Goal: Task Accomplishment & Management: Complete application form

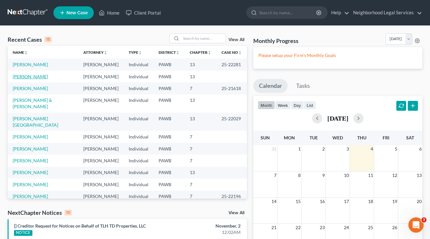
click at [24, 77] on link "[PERSON_NAME]" at bounding box center [30, 76] width 35 height 5
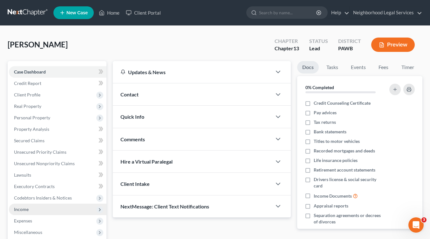
click at [52, 205] on span "Income" at bounding box center [58, 209] width 98 height 11
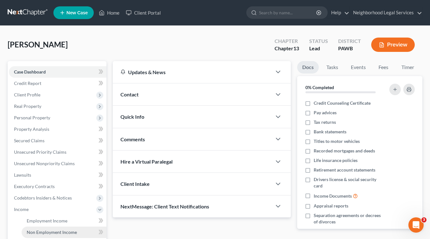
click at [55, 232] on span "Non Employment Income" at bounding box center [52, 231] width 50 height 5
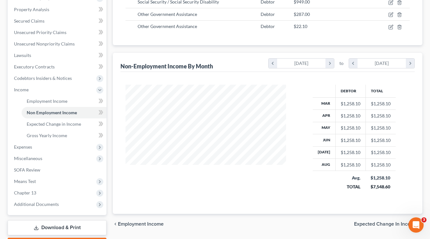
scroll to position [122, 0]
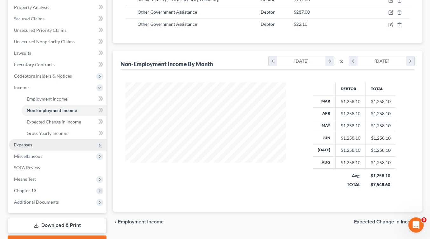
click at [36, 142] on span "Expenses" at bounding box center [58, 144] width 98 height 11
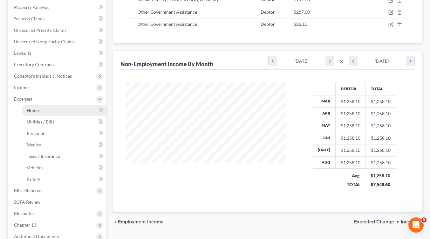
click at [31, 108] on span "Home" at bounding box center [33, 110] width 12 height 5
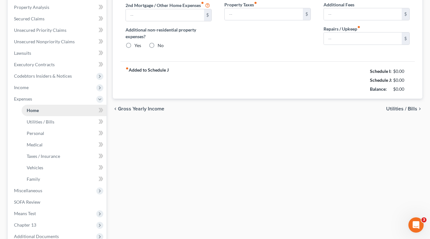
type input "0.00"
radio input "true"
type input "0.00"
type input "50.00"
type input "0.00"
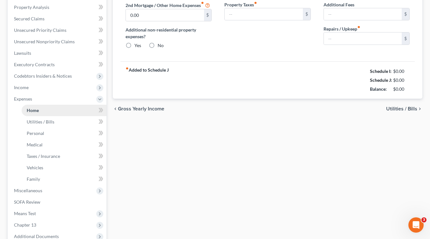
type input "0.00"
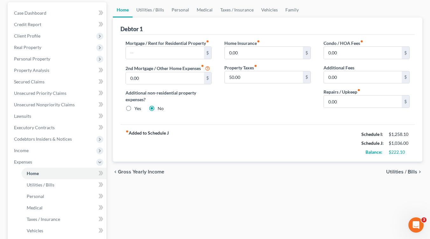
scroll to position [68, 0]
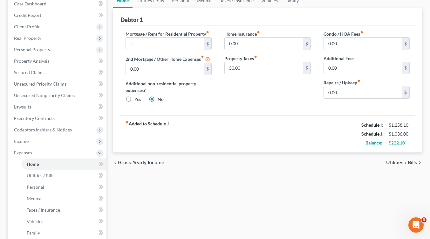
click at [408, 162] on span "Utilities / Bills" at bounding box center [401, 162] width 31 height 5
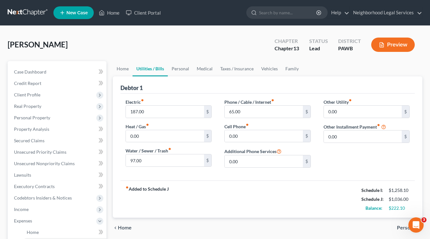
click at [402, 228] on span "Personal" at bounding box center [407, 227] width 20 height 5
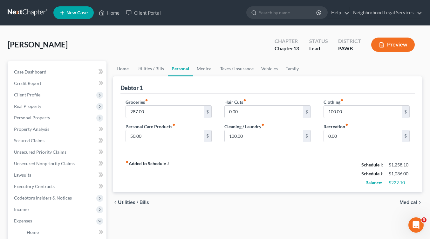
click at [406, 201] on span "Medical" at bounding box center [409, 202] width 18 height 5
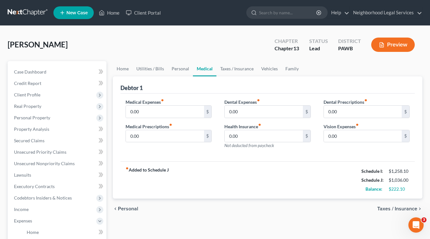
click at [406, 209] on span "Taxes / Insurance" at bounding box center [398, 208] width 40 height 5
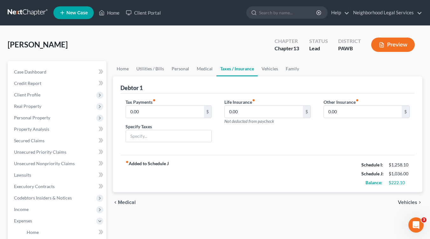
click at [408, 201] on span "Vehicles" at bounding box center [407, 202] width 19 height 5
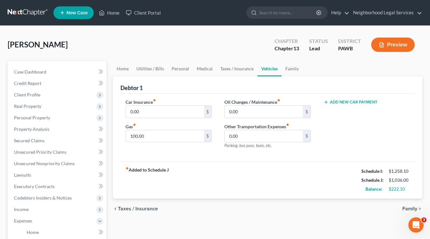
click at [408, 208] on span "Family" at bounding box center [410, 208] width 15 height 5
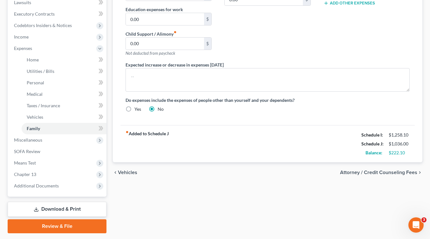
scroll to position [174, 0]
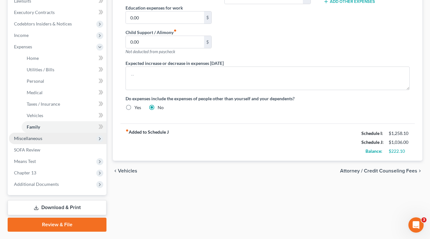
click at [46, 138] on span "Miscellaneous" at bounding box center [58, 138] width 98 height 11
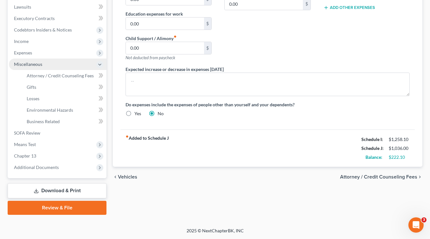
scroll to position [167, 0]
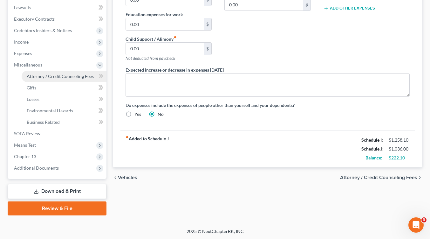
click at [45, 76] on span "Attorney / Credit Counseling Fees" at bounding box center [60, 75] width 67 height 5
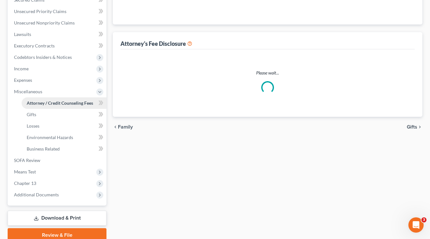
select select "0"
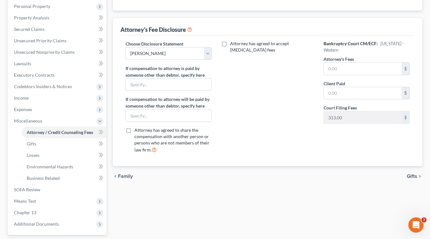
scroll to position [112, 0]
click at [34, 145] on span "Gifts" at bounding box center [32, 143] width 10 height 5
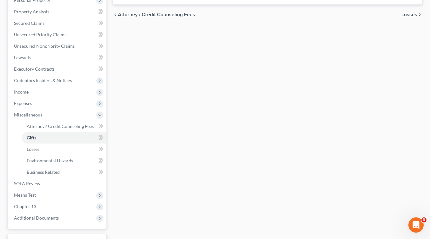
scroll to position [122, 0]
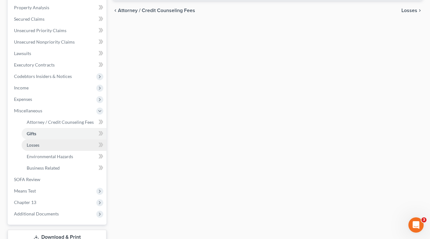
click at [42, 145] on link "Losses" at bounding box center [64, 144] width 85 height 11
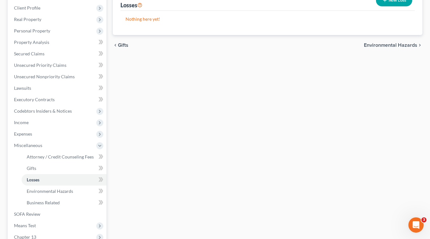
scroll to position [114, 0]
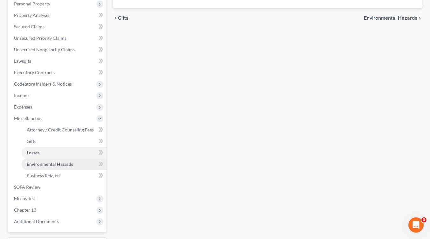
click at [40, 164] on span "Environmental Hazards" at bounding box center [50, 163] width 46 height 5
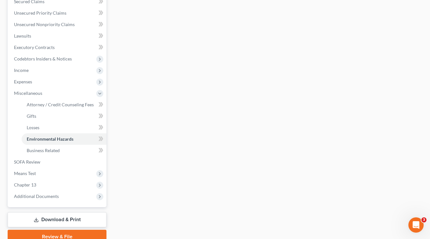
scroll to position [145, 0]
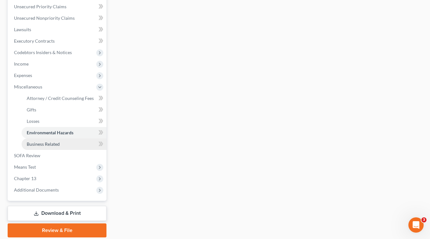
click at [51, 144] on span "Business Related" at bounding box center [43, 143] width 33 height 5
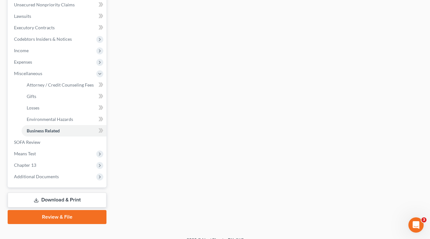
scroll to position [164, 0]
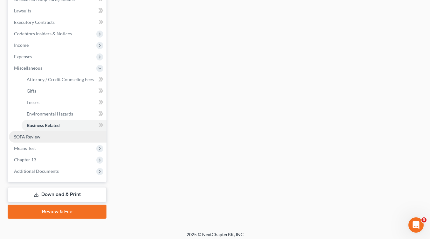
click at [30, 137] on span "SOFA Review" at bounding box center [27, 136] width 26 height 5
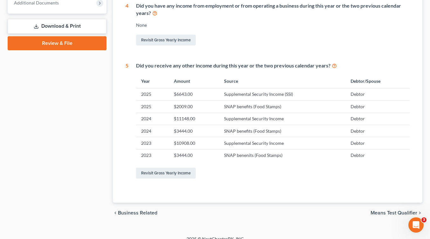
scroll to position [283, 0]
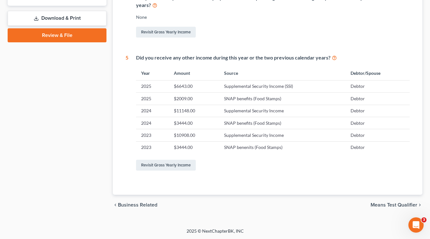
click at [401, 205] on span "Means Test Qualifier" at bounding box center [394, 204] width 47 height 5
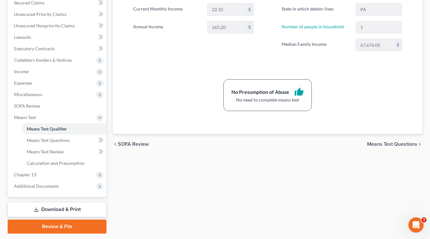
scroll to position [141, 0]
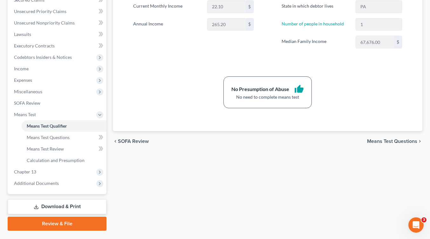
click at [399, 140] on span "Means Test Questions" at bounding box center [392, 141] width 50 height 5
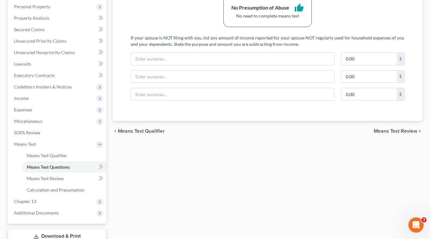
scroll to position [116, 0]
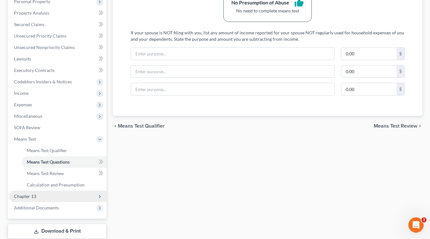
click at [38, 198] on span "Chapter 13" at bounding box center [58, 196] width 98 height 11
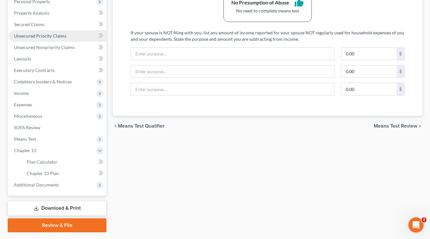
click at [36, 38] on span "Unsecured Priority Claims" at bounding box center [40, 35] width 52 height 5
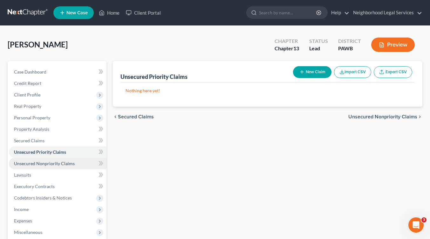
click at [46, 164] on span "Unsecured Nonpriority Claims" at bounding box center [44, 163] width 61 height 5
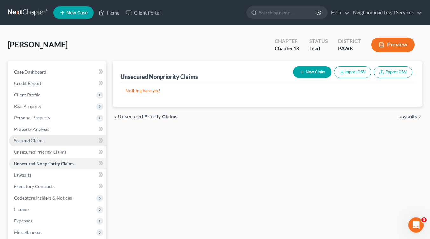
click at [33, 137] on link "Secured Claims" at bounding box center [58, 140] width 98 height 11
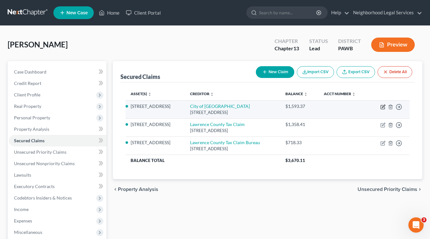
click at [383, 107] on icon "button" at bounding box center [383, 106] width 5 height 5
select select "39"
select select "7"
select select "2"
select select "0"
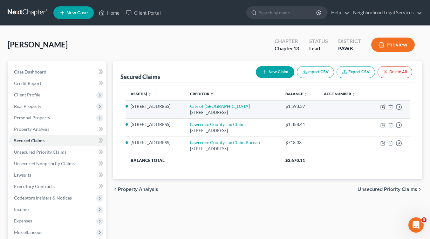
select select "0"
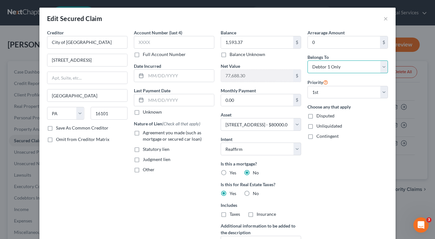
click at [382, 67] on select "Select Debtor 1 Only Debtor 2 Only Debtor 1 And Debtor 2 Only At Least One Of T…" at bounding box center [348, 66] width 80 height 13
select select "3"
click at [308, 60] on select "Select Debtor 1 Only Debtor 2 Only Debtor 1 And Debtor 2 Only At Least One Of T…" at bounding box center [348, 66] width 80 height 13
click at [384, 18] on button "×" at bounding box center [386, 19] width 4 height 8
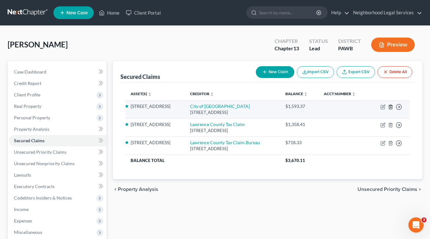
click at [391, 106] on icon "button" at bounding box center [390, 106] width 5 height 5
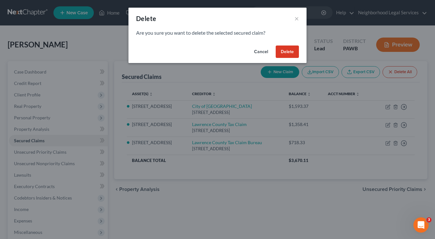
click at [288, 51] on button "Delete" at bounding box center [287, 51] width 23 height 13
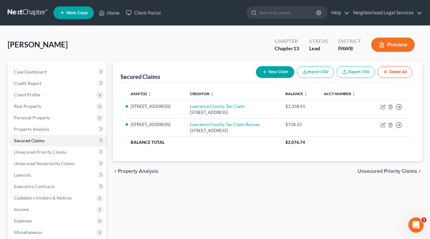
click at [281, 73] on button "New Claim" at bounding box center [275, 72] width 38 height 12
select select "0"
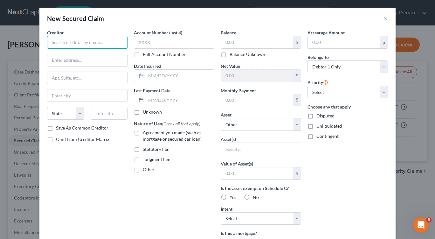
click at [50, 42] on input "text" at bounding box center [87, 42] width 80 height 13
type input "City of [GEOGRAPHIC_DATA]"
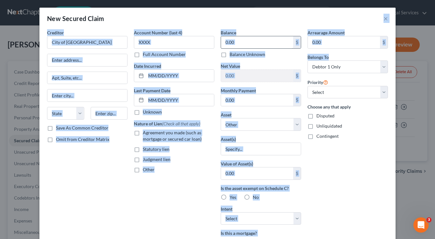
drag, startPoint x: 344, startPoint y: 22, endPoint x: 232, endPoint y: 41, distance: 113.6
click at [338, 52] on div "New Secured Claim × Creditor * City of [GEOGRAPHIC_DATA] [US_STATE][GEOGRAPHIC_…" at bounding box center [217, 177] width 356 height 338
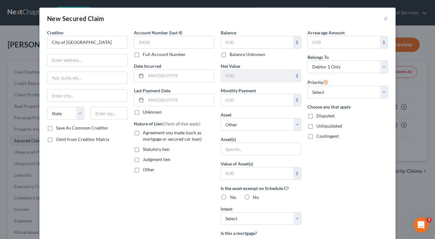
click at [116, 23] on div "New Secured Claim ×" at bounding box center [217, 19] width 356 height 22
click at [50, 59] on input "text" at bounding box center [87, 60] width 80 height 12
type input "[STREET_ADDRESS]"
click at [60, 97] on input "text" at bounding box center [87, 95] width 80 height 12
type input "[GEOGRAPHIC_DATA]"
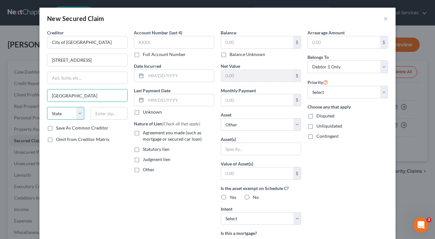
click at [70, 116] on select "State [US_STATE] AK AR AZ CA CO CT DE DC [GEOGRAPHIC_DATA] [GEOGRAPHIC_DATA] GU…" at bounding box center [65, 113] width 37 height 13
select select "39"
click at [47, 107] on select "State [US_STATE] AK AR AZ CA CO CT DE DC [GEOGRAPHIC_DATA] [GEOGRAPHIC_DATA] GU…" at bounding box center [65, 113] width 37 height 13
click at [93, 113] on input "text" at bounding box center [109, 113] width 37 height 13
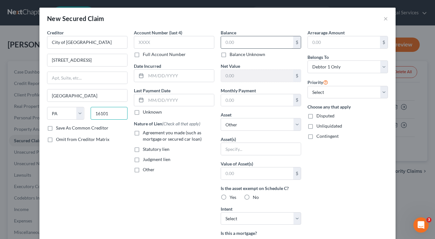
type input "16101"
click at [228, 44] on input "text" at bounding box center [257, 42] width 72 height 12
type input "1,049.86"
click at [143, 160] on label "Judgment lien" at bounding box center [157, 159] width 28 height 6
click at [145, 160] on input "Judgment lien" at bounding box center [147, 158] width 4 height 4
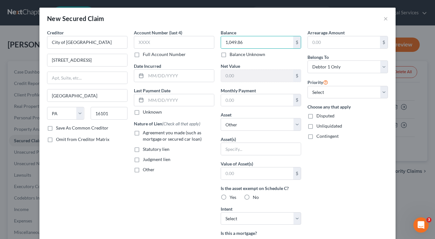
checkbox input "true"
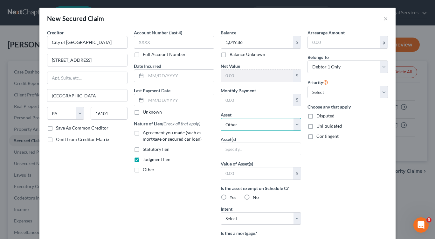
click at [296, 127] on select "Select Other Multiple Assets Clothing - Debtor's personal clothing - $500.0 201…" at bounding box center [261, 124] width 80 height 13
select select "7"
click at [221, 118] on select "Select Other Multiple Assets Clothing - Debtor's personal clothing - $500.0 201…" at bounding box center [261, 124] width 80 height 13
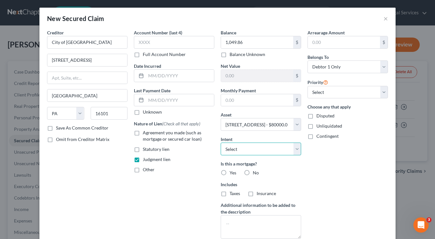
click at [296, 149] on select "Select Surrender Redeem Reaffirm Avoid Other" at bounding box center [261, 148] width 80 height 13
select select "2"
click at [221, 142] on select "Select Surrender Redeem Reaffirm Avoid Other" at bounding box center [261, 148] width 80 height 13
click at [253, 173] on label "No" at bounding box center [256, 173] width 6 height 6
click at [255, 173] on input "No" at bounding box center [257, 172] width 4 height 4
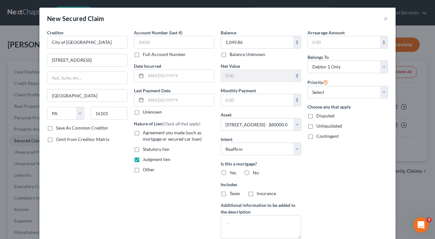
radio input "true"
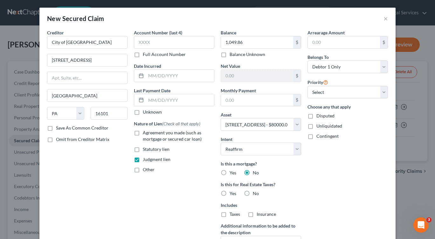
click at [230, 194] on label "Yes" at bounding box center [233, 193] width 7 height 6
click at [232, 194] on input "Yes" at bounding box center [234, 192] width 4 height 4
radio input "true"
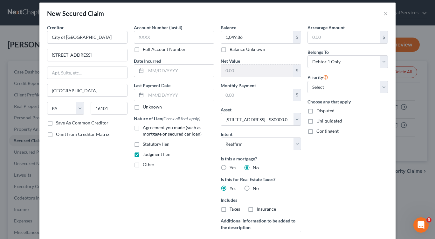
scroll to position [5, 0]
click at [383, 61] on select "Select Debtor 1 Only Debtor 2 Only Debtor 1 And Debtor 2 Only At Least One Of T…" at bounding box center [348, 61] width 80 height 13
select select "3"
click at [308, 55] on select "Select Debtor 1 Only Debtor 2 Only Debtor 1 And Debtor 2 Only At Least One Of T…" at bounding box center [348, 61] width 80 height 13
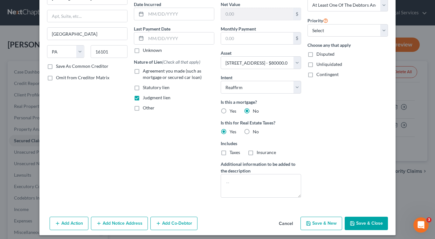
scroll to position [65, 0]
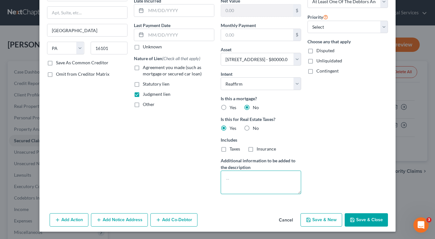
click at [224, 176] on textarea at bounding box center [261, 182] width 80 height 24
type textarea "2018 real estate taxes"
click at [361, 221] on button "Save & Close" at bounding box center [366, 219] width 43 height 13
select select
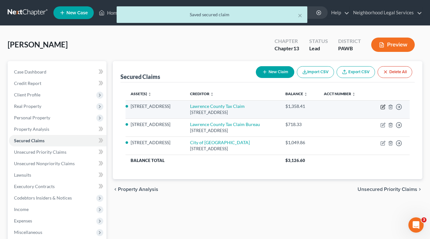
click at [384, 107] on icon "button" at bounding box center [383, 106] width 3 height 3
select select "39"
select select "7"
select select "2"
select select "0"
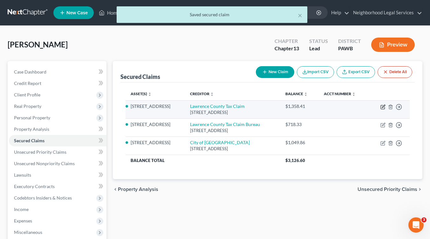
select select "0"
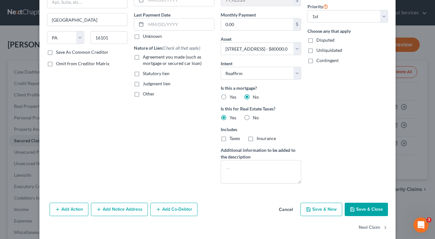
scroll to position [77, 0]
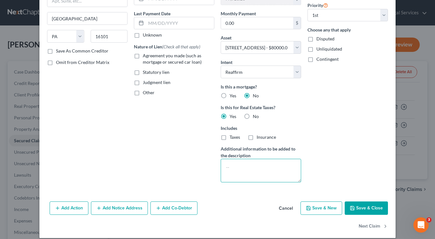
click at [228, 163] on textarea at bounding box center [261, 171] width 80 height 24
type textarea "2023 real estate taxes"
click at [362, 208] on button "Save & Close" at bounding box center [366, 207] width 43 height 13
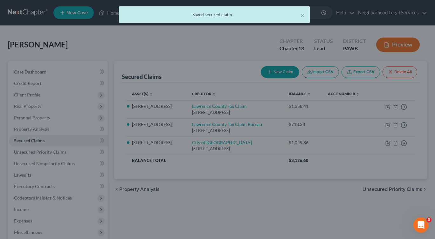
select select "7"
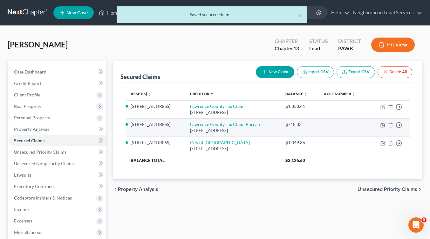
click at [383, 123] on icon "button" at bounding box center [383, 124] width 5 height 5
select select "39"
select select "7"
select select "2"
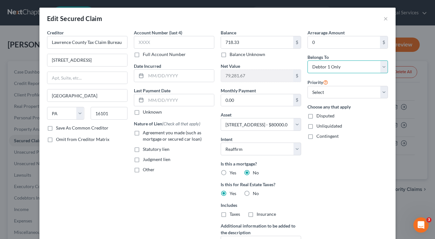
click at [383, 66] on select "Select Debtor 1 Only Debtor 2 Only Debtor 1 And Debtor 2 Only At Least One Of T…" at bounding box center [348, 66] width 80 height 13
select select "3"
click at [308, 60] on select "Select Debtor 1 Only Debtor 2 Only Debtor 1 And Debtor 2 Only At Least One Of T…" at bounding box center [348, 66] width 80 height 13
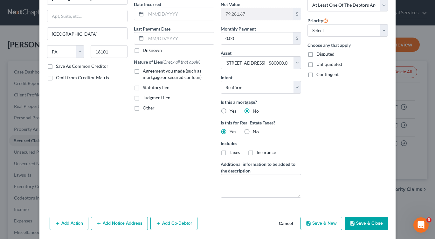
scroll to position [63, 0]
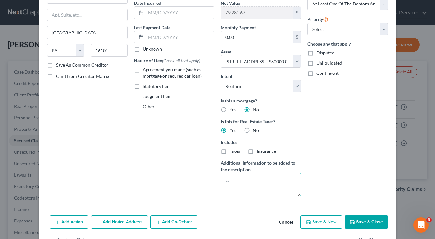
click at [222, 177] on textarea at bounding box center [261, 185] width 80 height 24
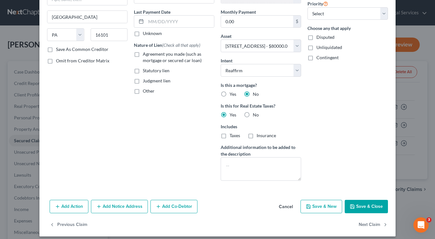
scroll to position [84, 0]
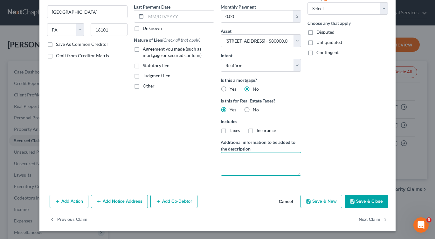
click at [226, 158] on textarea at bounding box center [261, 164] width 80 height 24
type textarea "2024 real estate taxes"
click at [373, 203] on button "Save & Close" at bounding box center [366, 201] width 43 height 13
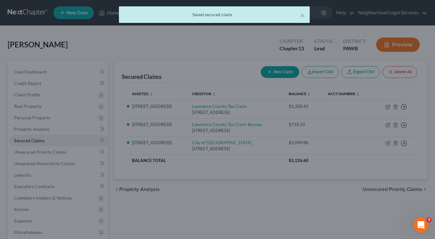
select select "7"
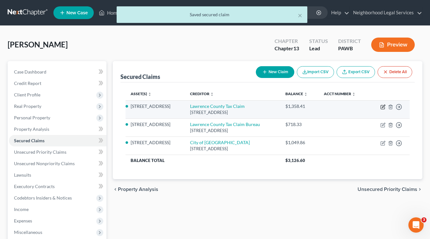
click at [383, 107] on icon "button" at bounding box center [383, 106] width 3 height 3
select select "39"
select select "7"
select select "2"
select select "0"
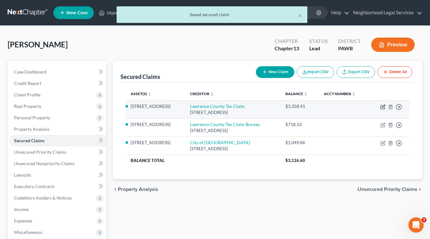
select select "0"
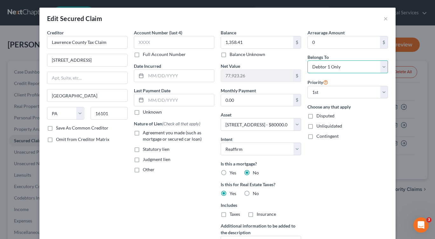
click at [383, 68] on select "Select Debtor 1 Only Debtor 2 Only Debtor 1 And Debtor 2 Only At Least One Of T…" at bounding box center [348, 66] width 80 height 13
select select "3"
click at [308, 60] on select "Select Debtor 1 Only Debtor 2 Only Debtor 1 And Debtor 2 Only At Least One Of T…" at bounding box center [348, 66] width 80 height 13
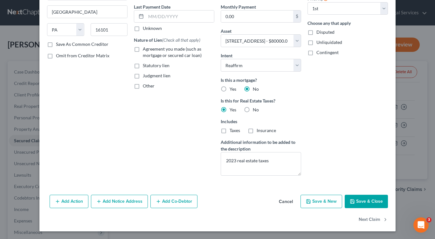
click at [368, 204] on button "Save & Close" at bounding box center [366, 201] width 43 height 13
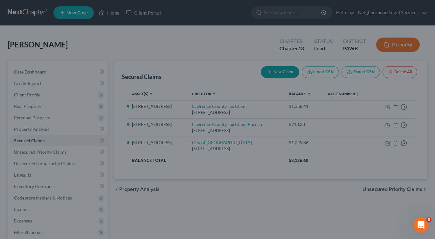
select select "7"
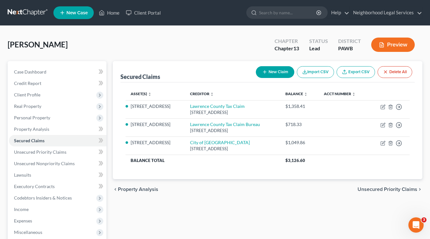
click at [271, 73] on button "New Claim" at bounding box center [275, 72] width 38 height 12
select select "0"
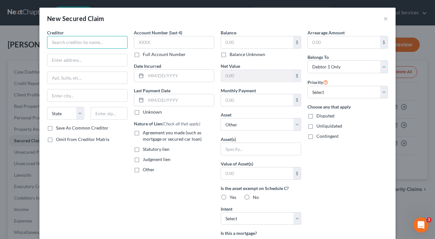
click at [47, 42] on input "text" at bounding box center [87, 42] width 80 height 13
type input "City of [GEOGRAPHIC_DATA]"
click at [52, 61] on input "text" at bounding box center [87, 60] width 80 height 12
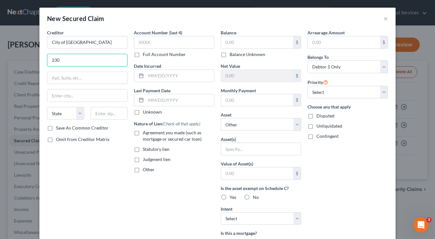
type input "[STREET_ADDRESS]"
click at [61, 97] on input "text" at bounding box center [87, 95] width 80 height 12
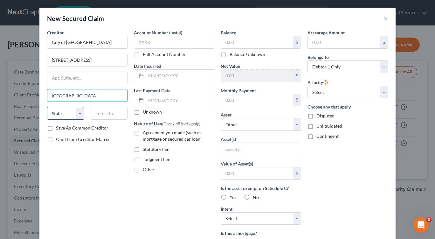
type input "[GEOGRAPHIC_DATA]"
click at [55, 113] on select "State [US_STATE] AK AR AZ CA CO CT DE DC [GEOGRAPHIC_DATA] [GEOGRAPHIC_DATA] GU…" at bounding box center [65, 113] width 37 height 13
select select "39"
click at [47, 107] on select "State [US_STATE] AK AR AZ CA CO CT DE DC [GEOGRAPHIC_DATA] [GEOGRAPHIC_DATA] GU…" at bounding box center [65, 113] width 37 height 13
click at [95, 112] on input "text" at bounding box center [109, 113] width 37 height 13
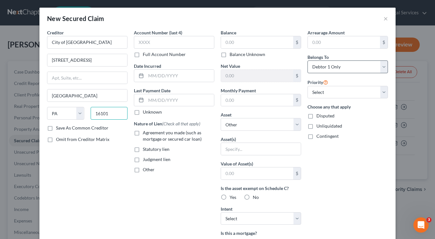
type input "16101"
click at [382, 65] on select "Select Debtor 1 Only Debtor 2 Only Debtor 1 And Debtor 2 Only At Least One Of T…" at bounding box center [348, 66] width 80 height 13
select select "3"
click at [308, 60] on select "Select Debtor 1 Only Debtor 2 Only Debtor 1 And Debtor 2 Only At Least One Of T…" at bounding box center [348, 66] width 80 height 13
click at [225, 41] on input "text" at bounding box center [257, 42] width 72 height 12
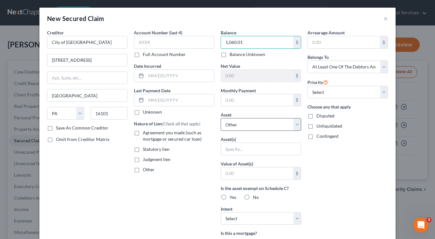
type input "1,060.01"
click at [293, 123] on select "Select Other Multiple Assets Clothing - Debtor's personal clothing - $500.0 201…" at bounding box center [261, 124] width 80 height 13
select select "7"
click at [221, 118] on select "Select Other Multiple Assets Clothing - Debtor's personal clothing - $500.0 201…" at bounding box center [261, 124] width 80 height 13
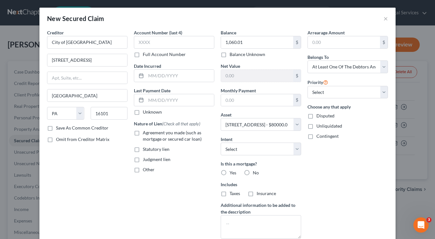
click at [253, 173] on label "No" at bounding box center [256, 173] width 6 height 6
click at [255, 173] on input "No" at bounding box center [257, 172] width 4 height 4
radio input "true"
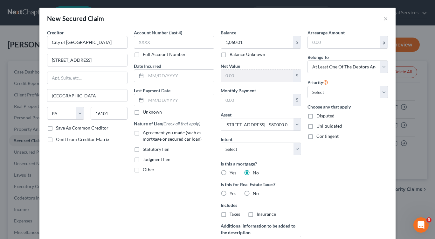
click at [230, 194] on label "Yes" at bounding box center [233, 193] width 7 height 6
click at [232, 194] on input "Yes" at bounding box center [234, 192] width 4 height 4
radio input "true"
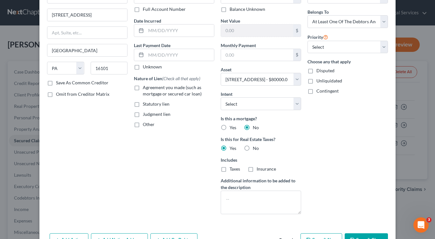
scroll to position [61, 0]
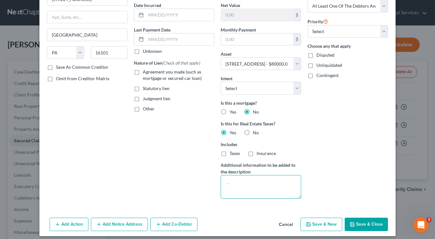
click at [225, 181] on textarea at bounding box center [261, 187] width 80 height 24
type textarea "2019 real estate taxes"
click at [369, 226] on button "Save & Close" at bounding box center [366, 224] width 43 height 13
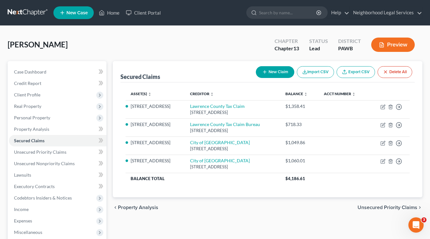
click at [278, 71] on button "New Claim" at bounding box center [275, 72] width 38 height 12
select select "0"
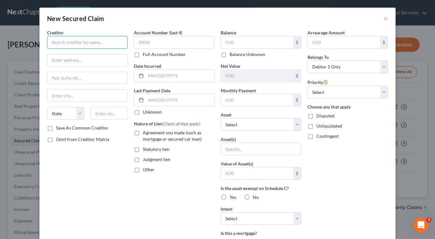
click at [58, 44] on input "text" at bounding box center [87, 42] width 80 height 13
type input "City of [GEOGRAPHIC_DATA]"
click at [61, 63] on input "text" at bounding box center [87, 60] width 80 height 12
type input "[STREET_ADDRESS]"
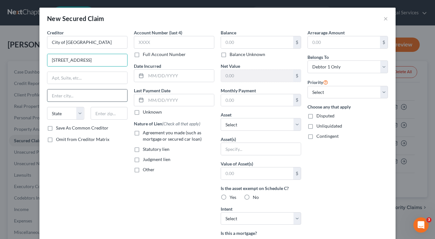
click at [49, 94] on input "text" at bounding box center [87, 95] width 80 height 12
type input "[GEOGRAPHIC_DATA]"
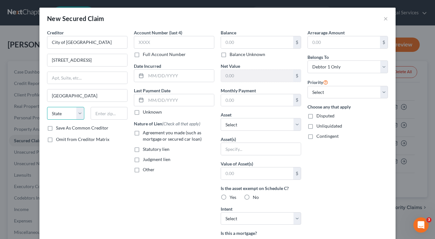
click at [79, 114] on select "State [US_STATE] AK AR AZ CA CO CT DE DC [GEOGRAPHIC_DATA] [GEOGRAPHIC_DATA] GU…" at bounding box center [65, 113] width 37 height 13
select select "39"
click at [47, 107] on select "State [US_STATE] AK AR AZ CA CO CT DE DC [GEOGRAPHIC_DATA] [GEOGRAPHIC_DATA] GU…" at bounding box center [65, 113] width 37 height 13
click at [97, 114] on input "text" at bounding box center [109, 113] width 37 height 13
type input "16101"
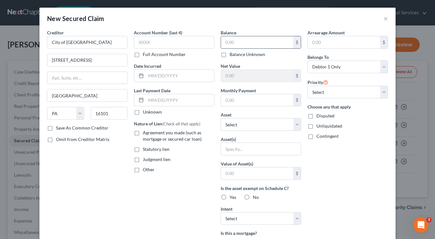
click at [223, 41] on input "text" at bounding box center [257, 42] width 72 height 12
type input "1,079.05"
click at [295, 125] on select "Select Other Multiple Assets Clothing - Debtor's personal clothing - $500.0 201…" at bounding box center [261, 124] width 80 height 13
select select "7"
click at [221, 118] on select "Select Other Multiple Assets Clothing - Debtor's personal clothing - $500.0 201…" at bounding box center [261, 124] width 80 height 13
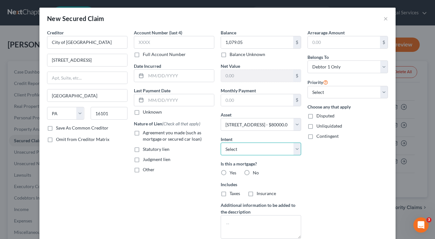
click at [295, 150] on select "Select Surrender Redeem Reaffirm Avoid Other" at bounding box center [261, 148] width 80 height 13
select select "2"
click at [221, 142] on select "Select Surrender Redeem Reaffirm Avoid Other" at bounding box center [261, 148] width 80 height 13
click at [253, 172] on label "No" at bounding box center [256, 173] width 6 height 6
click at [255, 172] on input "No" at bounding box center [257, 172] width 4 height 4
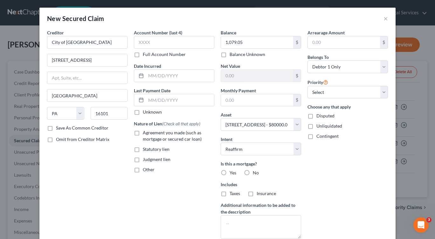
radio input "true"
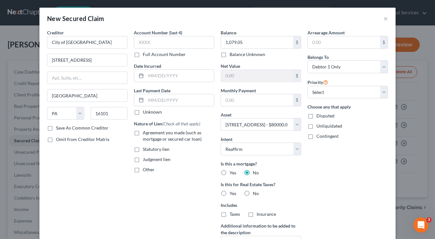
click at [230, 195] on label "Yes" at bounding box center [233, 193] width 7 height 6
click at [232, 194] on input "Yes" at bounding box center [234, 192] width 4 height 4
radio input "true"
click at [383, 68] on select "Select Debtor 1 Only Debtor 2 Only Debtor 1 And Debtor 2 Only At Least One Of T…" at bounding box center [348, 66] width 80 height 13
select select "3"
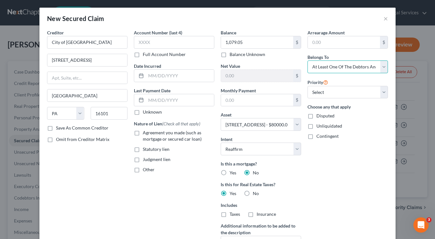
click at [308, 60] on select "Select Debtor 1 Only Debtor 2 Only Debtor 1 And Debtor 2 Only At Least One Of T…" at bounding box center [348, 66] width 80 height 13
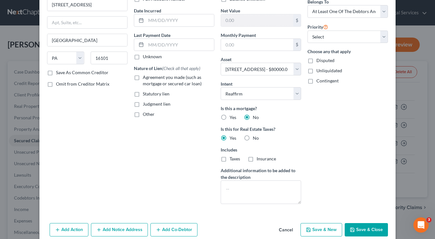
scroll to position [65, 0]
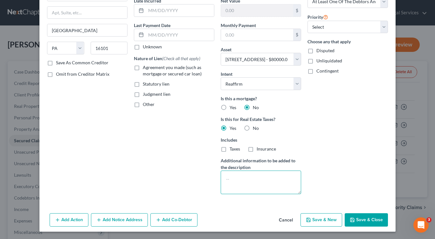
click at [221, 176] on textarea at bounding box center [261, 182] width 80 height 24
type textarea "2020 real estate taxes"
click at [316, 222] on button "Save & New" at bounding box center [322, 219] width 42 height 13
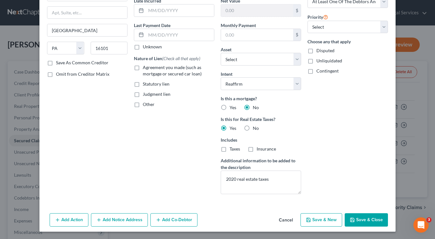
select select "0"
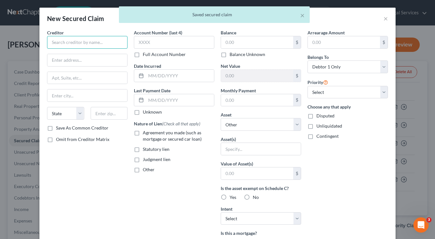
click at [57, 43] on input "text" at bounding box center [87, 42] width 80 height 13
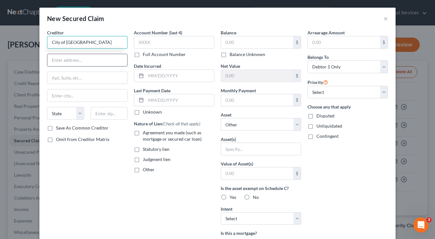
type input "City of [GEOGRAPHIC_DATA]"
click at [51, 60] on input "text" at bounding box center [87, 60] width 80 height 12
type input "[STREET_ADDRESS]"
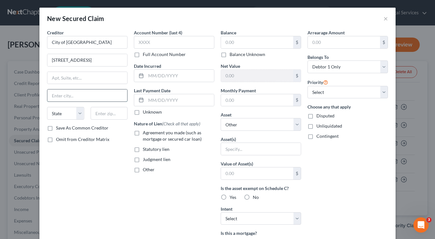
click at [60, 95] on input "text" at bounding box center [87, 95] width 80 height 12
type input "[GEOGRAPHIC_DATA]"
click at [74, 117] on select "State [US_STATE] AK AR AZ CA CO CT DE DC [GEOGRAPHIC_DATA] [GEOGRAPHIC_DATA] GU…" at bounding box center [65, 113] width 37 height 13
select select "39"
click at [47, 107] on select "State [US_STATE] AK AR AZ CA CO CT DE DC [GEOGRAPHIC_DATA] [GEOGRAPHIC_DATA] GU…" at bounding box center [65, 113] width 37 height 13
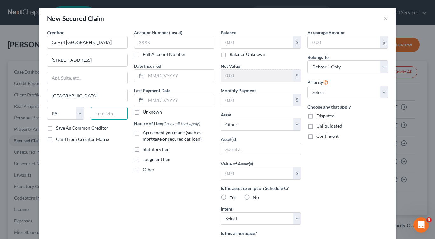
click at [98, 112] on input "text" at bounding box center [109, 113] width 37 height 13
type input "16101"
click at [227, 43] on input "text" at bounding box center [257, 42] width 72 height 12
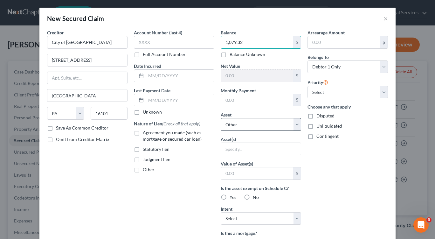
type input "1,079.32"
click at [295, 124] on select "Select Other Multiple Assets Clothing - Debtor's personal clothing - $500.0 201…" at bounding box center [261, 124] width 80 height 13
select select "7"
click at [221, 118] on select "Select Other Multiple Assets Clothing - Debtor's personal clothing - $500.0 201…" at bounding box center [261, 124] width 80 height 13
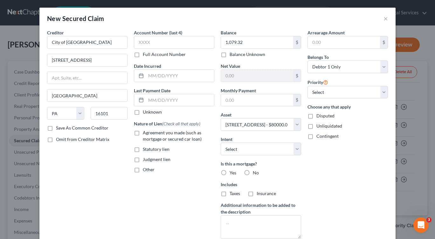
click at [253, 172] on label "No" at bounding box center [256, 173] width 6 height 6
click at [255, 172] on input "No" at bounding box center [257, 172] width 4 height 4
radio input "true"
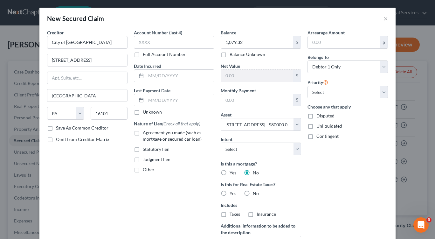
click at [230, 192] on label "Yes" at bounding box center [233, 193] width 7 height 6
click at [232, 192] on input "Yes" at bounding box center [234, 192] width 4 height 4
radio input "true"
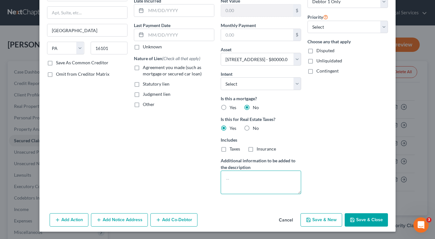
click at [223, 176] on textarea at bounding box center [261, 182] width 80 height 24
type textarea "2021 real estate taxes"
drag, startPoint x: 430, startPoint y: 119, endPoint x: 435, endPoint y: 80, distance: 39.7
click at [435, 80] on div "New Secured Claim × Creditor * City of [GEOGRAPHIC_DATA] [STREET_ADDRESS] [GEOG…" at bounding box center [217, 119] width 435 height 239
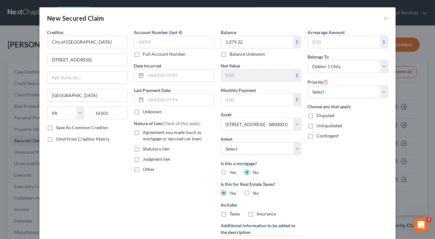
scroll to position [0, 0]
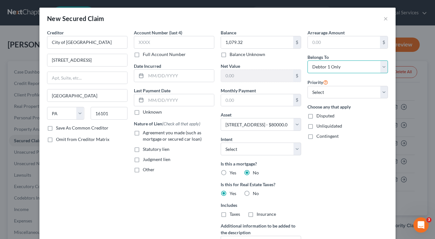
click at [383, 66] on select "Select Debtor 1 Only Debtor 2 Only Debtor 1 And Debtor 2 Only At Least One Of T…" at bounding box center [348, 66] width 80 height 13
select select "3"
click at [308, 60] on select "Select Debtor 1 Only Debtor 2 Only Debtor 1 And Debtor 2 Only At Least One Of T…" at bounding box center [348, 66] width 80 height 13
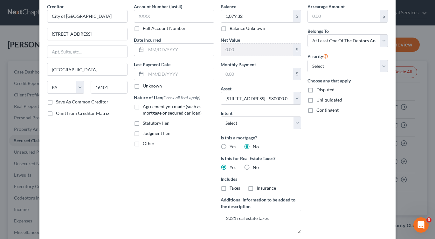
scroll to position [65, 0]
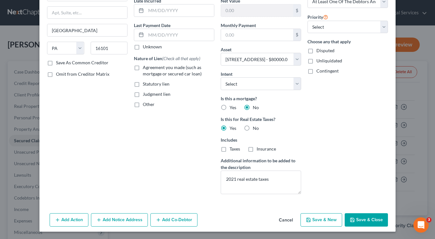
click at [323, 221] on button "Save & New" at bounding box center [322, 219] width 42 height 13
select select "0"
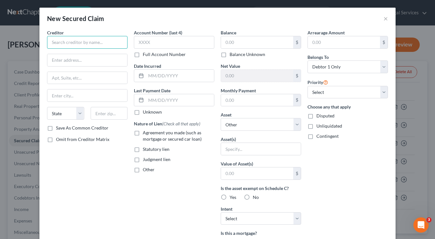
click at [49, 44] on input "text" at bounding box center [87, 42] width 80 height 13
type input "City of [GEOGRAPHIC_DATA]"
click at [47, 61] on input "text" at bounding box center [87, 60] width 80 height 12
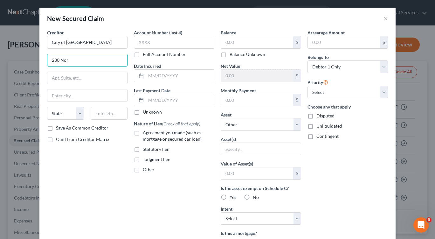
type input "[STREET_ADDRESS]"
click at [51, 95] on input "text" at bounding box center [87, 95] width 80 height 12
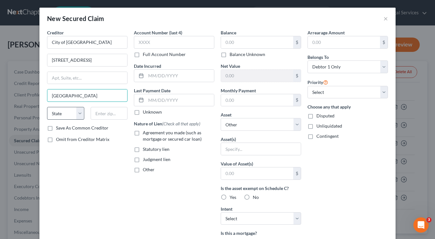
type input "[GEOGRAPHIC_DATA]"
click at [62, 113] on select "State [US_STATE] AK AR AZ CA CO CT DE DC [GEOGRAPHIC_DATA] [GEOGRAPHIC_DATA] GU…" at bounding box center [65, 113] width 37 height 13
click at [81, 115] on select "State [US_STATE] AK AR AZ CA CO CT DE DC [GEOGRAPHIC_DATA] [GEOGRAPHIC_DATA] GU…" at bounding box center [65, 113] width 37 height 13
select select "39"
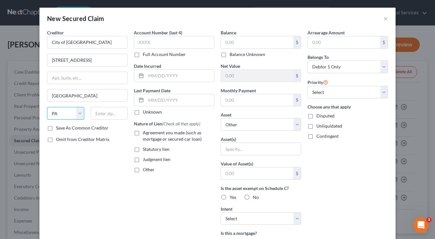
click at [47, 107] on select "State [US_STATE] AK AR AZ CA CO CT DE DC [GEOGRAPHIC_DATA] [GEOGRAPHIC_DATA] GU…" at bounding box center [65, 113] width 37 height 13
click at [94, 114] on input "text" at bounding box center [109, 113] width 37 height 13
type input "16101"
click at [222, 42] on input "text" at bounding box center [257, 42] width 72 height 12
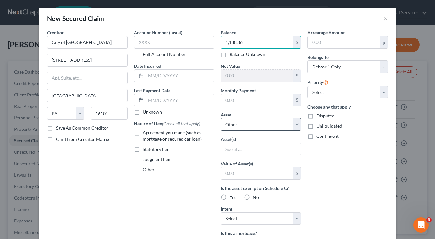
type input "1,138.86"
click at [296, 125] on select "Select Other Multiple Assets Clothing - Debtor's personal clothing - $500.0 201…" at bounding box center [261, 124] width 80 height 13
select select "7"
click at [221, 118] on select "Select Other Multiple Assets Clothing - Debtor's personal clothing - $500.0 201…" at bounding box center [261, 124] width 80 height 13
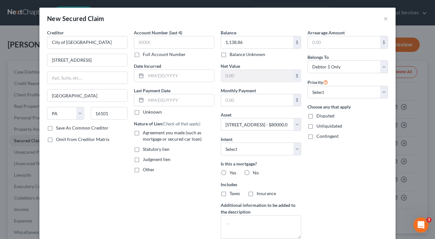
click at [253, 172] on label "No" at bounding box center [256, 173] width 6 height 6
click at [255, 172] on input "No" at bounding box center [257, 172] width 4 height 4
radio input "true"
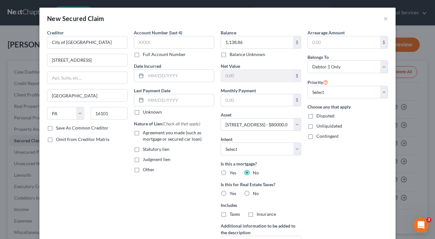
click at [230, 193] on label "Yes" at bounding box center [233, 193] width 7 height 6
click at [232, 193] on input "Yes" at bounding box center [234, 192] width 4 height 4
radio input "true"
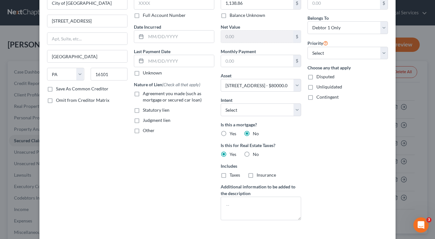
scroll to position [61, 0]
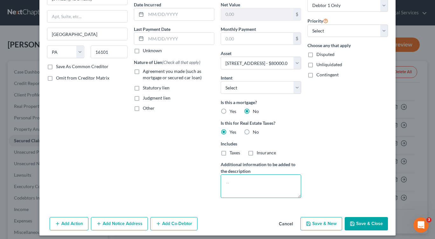
click at [225, 182] on textarea at bounding box center [261, 186] width 80 height 24
type textarea "2022 real estate taxes"
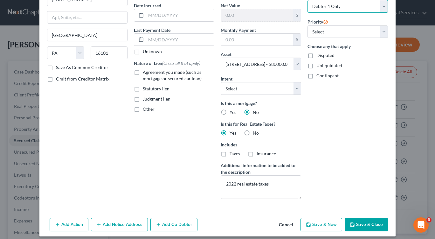
click at [382, 5] on select "Select Debtor 1 Only Debtor 2 Only Debtor 1 And Debtor 2 Only At Least One Of T…" at bounding box center [348, 6] width 80 height 13
select select "3"
click at [308, 0] on select "Select Debtor 1 Only Debtor 2 Only Debtor 1 And Debtor 2 Only At Least One Of T…" at bounding box center [348, 6] width 80 height 13
click at [322, 226] on button "Save & New" at bounding box center [322, 224] width 42 height 13
select select "0"
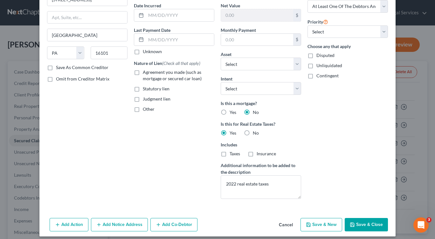
select select "0"
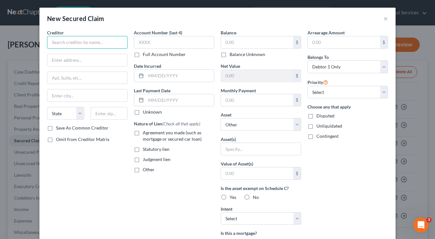
click at [48, 44] on input "text" at bounding box center [87, 42] width 80 height 13
click at [74, 43] on input "[PERSON_NAME] Treasurer" at bounding box center [87, 42] width 80 height 13
type input "Lawrence County Treasurer"
click at [48, 61] on input "text" at bounding box center [87, 60] width 80 height 12
type input "3"
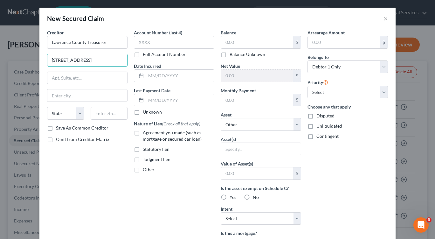
type input "[STREET_ADDRESS]"
type input "[GEOGRAPHIC_DATA]"
type input "16101"
select select "39"
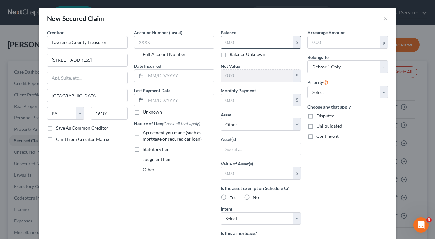
click at [222, 43] on input "text" at bounding box center [257, 42] width 72 height 12
type input "320.82"
click at [295, 125] on select "Select Other Multiple Assets Clothing - Debtor's personal clothing - $500.0 201…" at bounding box center [261, 124] width 80 height 13
select select "7"
click at [221, 118] on select "Select Other Multiple Assets Clothing - Debtor's personal clothing - $500.0 201…" at bounding box center [261, 124] width 80 height 13
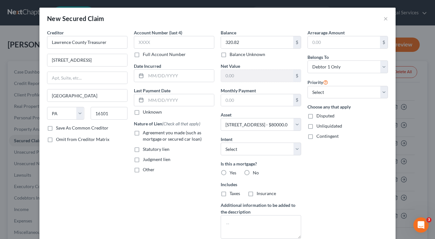
click at [253, 172] on label "No" at bounding box center [256, 173] width 6 height 6
click at [255, 172] on input "No" at bounding box center [257, 172] width 4 height 4
radio input "true"
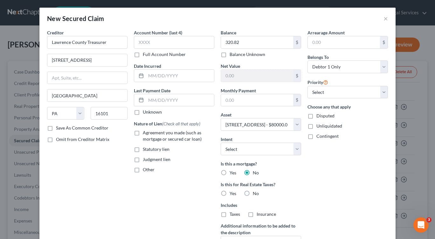
click at [230, 194] on label "Yes" at bounding box center [233, 193] width 7 height 6
click at [232, 194] on input "Yes" at bounding box center [234, 192] width 4 height 4
radio input "true"
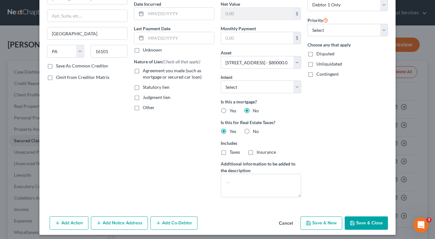
scroll to position [65, 0]
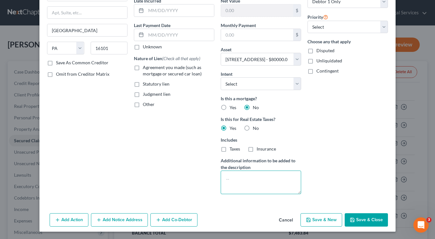
click at [225, 177] on textarea at bounding box center [261, 182] width 80 height 24
type textarea "2025 real estate taxes"
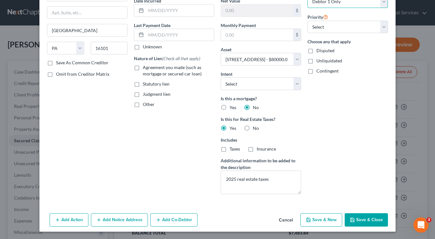
scroll to position [60, 0]
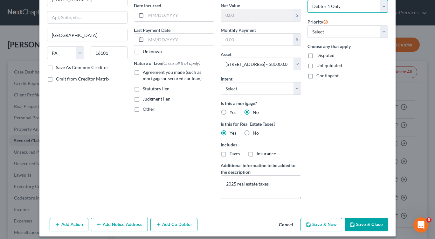
click at [380, 3] on select "Select Debtor 1 Only Debtor 2 Only Debtor 1 And Debtor 2 Only At Least One Of T…" at bounding box center [348, 6] width 80 height 13
select select "3"
click at [308, 0] on select "Select Debtor 1 Only Debtor 2 Only Debtor 1 And Debtor 2 Only At Least One Of T…" at bounding box center [348, 6] width 80 height 13
click at [327, 224] on button "Save & New" at bounding box center [322, 224] width 42 height 13
select select "0"
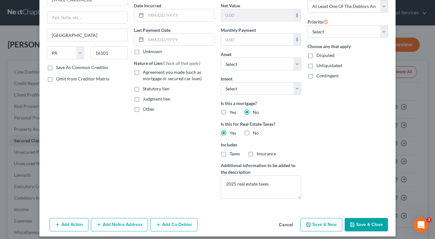
select select "0"
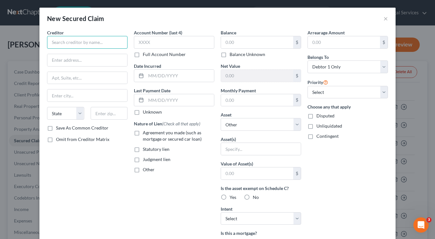
click at [51, 43] on input "text" at bounding box center [87, 42] width 80 height 13
type input "City of [GEOGRAPHIC_DATA]"
click at [47, 63] on input "text" at bounding box center [87, 60] width 80 height 12
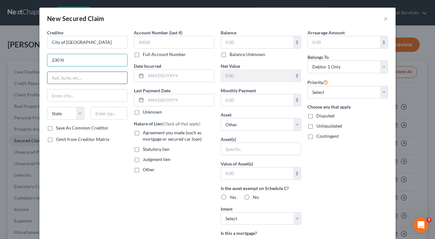
type input "[STREET_ADDRESS]"
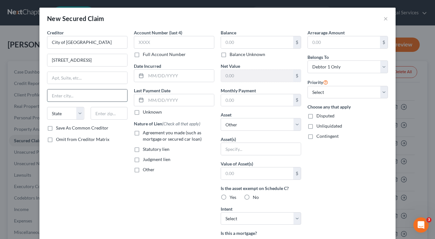
click at [56, 95] on input "text" at bounding box center [87, 95] width 80 height 12
type input "[GEOGRAPHIC_DATA]"
click at [71, 115] on select "State [US_STATE] AK AR AZ CA CO CT DE DC [GEOGRAPHIC_DATA] [GEOGRAPHIC_DATA] GU…" at bounding box center [65, 113] width 37 height 13
select select "39"
click at [47, 107] on select "State [US_STATE] AK AR AZ CA CO CT DE DC [GEOGRAPHIC_DATA] [GEOGRAPHIC_DATA] GU…" at bounding box center [65, 113] width 37 height 13
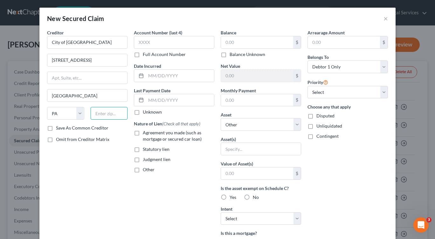
click at [97, 114] on input "text" at bounding box center [109, 113] width 37 height 13
type input "16101"
click at [223, 43] on input "text" at bounding box center [257, 42] width 72 height 12
type input "588.90"
click at [299, 127] on div "Balance 588.90 $ Balance Unknown Balance Undetermined 588.90 $ Balance Unknown …" at bounding box center [261, 171] width 87 height 284
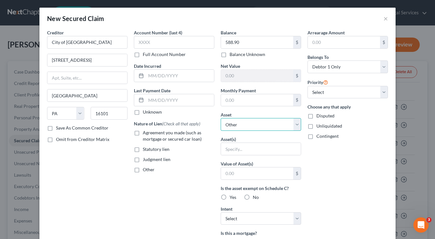
click at [297, 127] on select "Select Other Multiple Assets Clothing - Debtor's personal clothing - $500.0 201…" at bounding box center [261, 124] width 80 height 13
select select "7"
click at [221, 118] on select "Select Other Multiple Assets Clothing - Debtor's personal clothing - $500.0 201…" at bounding box center [261, 124] width 80 height 13
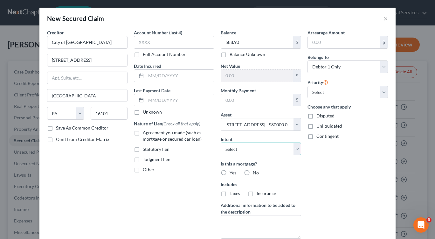
click at [296, 150] on select "Select Surrender Redeem Reaffirm Avoid Other" at bounding box center [261, 148] width 80 height 13
select select "2"
click at [221, 142] on select "Select Surrender Redeem Reaffirm Avoid Other" at bounding box center [261, 148] width 80 height 13
click at [380, 68] on select "Select Debtor 1 Only Debtor 2 Only Debtor 1 And Debtor 2 Only At Least One Of T…" at bounding box center [348, 66] width 80 height 13
select select "3"
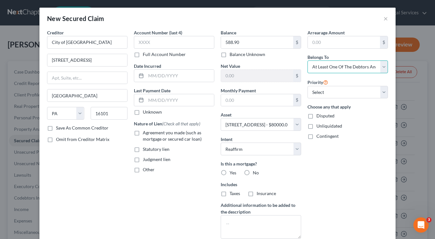
click at [308, 60] on select "Select Debtor 1 Only Debtor 2 Only Debtor 1 And Debtor 2 Only At Least One Of T…" at bounding box center [348, 66] width 80 height 13
click at [253, 173] on label "No" at bounding box center [256, 173] width 6 height 6
click at [255, 173] on input "No" at bounding box center [257, 172] width 4 height 4
radio input "true"
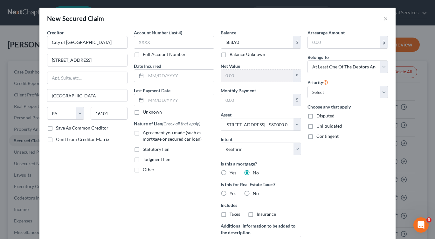
click at [230, 194] on label "Yes" at bounding box center [233, 193] width 7 height 6
click at [232, 194] on input "Yes" at bounding box center [234, 192] width 4 height 4
radio input "true"
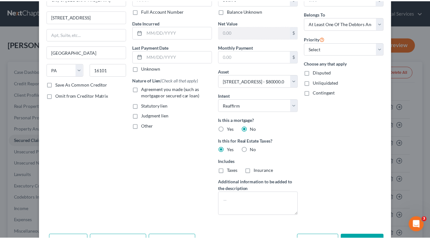
scroll to position [51, 0]
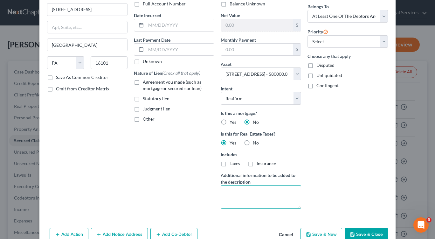
click at [225, 193] on textarea at bounding box center [261, 197] width 80 height 24
type textarea "2025 real estate taxes"
click at [371, 236] on button "Save & Close" at bounding box center [366, 234] width 43 height 13
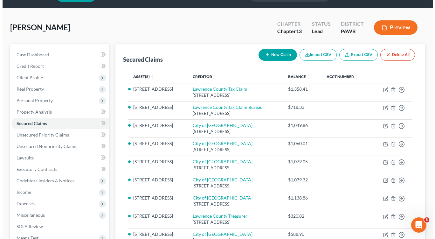
scroll to position [0, 0]
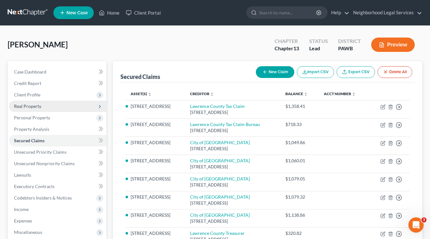
click at [24, 106] on span "Real Property" at bounding box center [27, 105] width 27 height 5
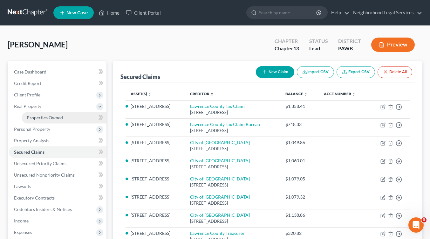
click at [67, 117] on link "Properties Owned" at bounding box center [64, 117] width 85 height 11
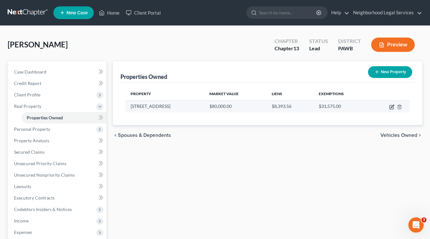
click at [392, 108] on icon "button" at bounding box center [392, 106] width 3 height 3
select select "39"
select select "0"
select select "7"
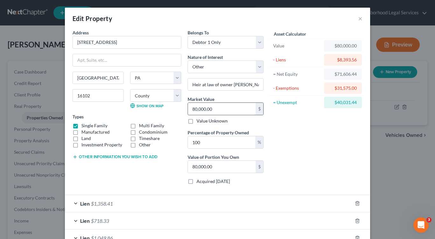
click at [217, 109] on input "80,000.00" at bounding box center [222, 109] width 68 height 12
type input "7"
type input "7.00"
type input "70"
type input "70.00"
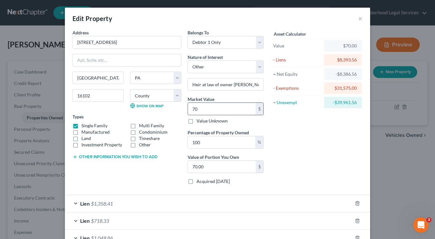
type input "700"
type input "700.00"
type input "7000"
type input "7,000.00"
type input "7,0000"
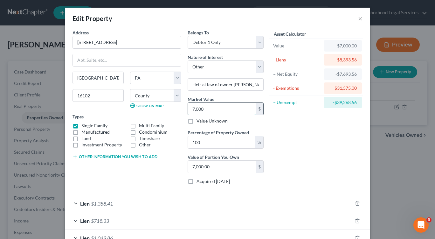
type input "70,000.00"
type input "70,000"
drag, startPoint x: 208, startPoint y: 142, endPoint x: 181, endPoint y: 143, distance: 27.7
click at [181, 143] on div "Address * [GEOGRAPHIC_DATA] [GEOGRAPHIC_DATA] [US_STATE][GEOGRAPHIC_DATA] [GEOG…" at bounding box center [168, 109] width 198 height 160
type input "7"
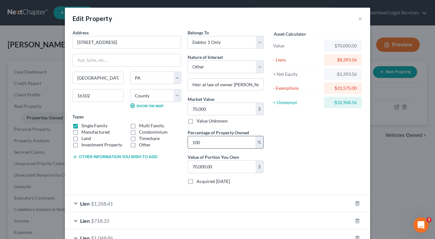
type input "4,900.00"
type input "71"
type input "49,700.00"
type input "71"
drag, startPoint x: 430, startPoint y: 132, endPoint x: 435, endPoint y: 129, distance: 6.4
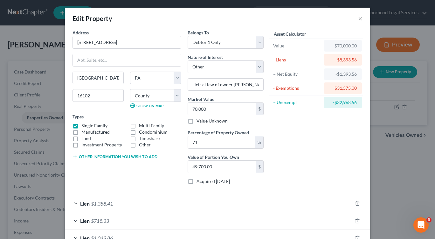
click at [434, 146] on div "Edit Property × Address * [GEOGRAPHIC_DATA] [GEOGRAPHIC_DATA] [US_STATE][GEOGRA…" at bounding box center [217, 119] width 435 height 239
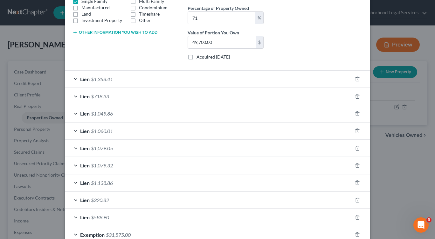
scroll to position [163, 0]
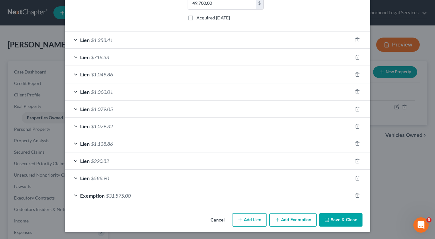
click at [337, 219] on button "Save & Close" at bounding box center [340, 219] width 43 height 13
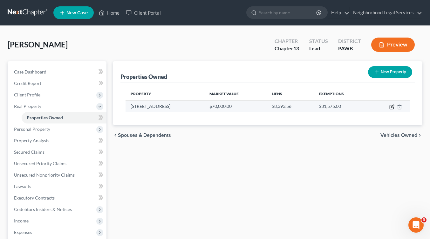
click at [392, 107] on icon "button" at bounding box center [392, 106] width 5 height 5
select select "39"
select select "36"
select select "0"
select select "7"
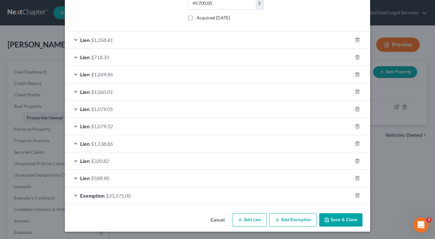
click at [333, 219] on button "Save & Close" at bounding box center [340, 219] width 43 height 13
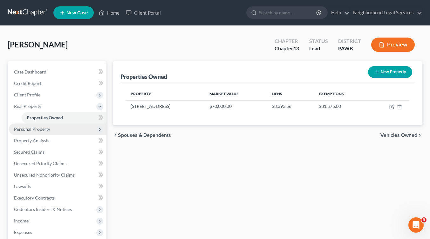
click at [32, 131] on span "Personal Property" at bounding box center [32, 128] width 36 height 5
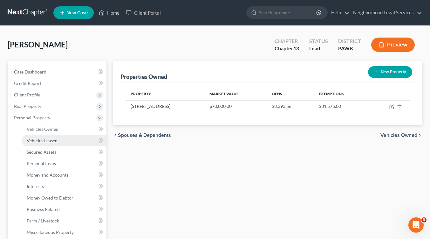
click at [30, 139] on span "Vehicles Leased" at bounding box center [42, 140] width 31 height 5
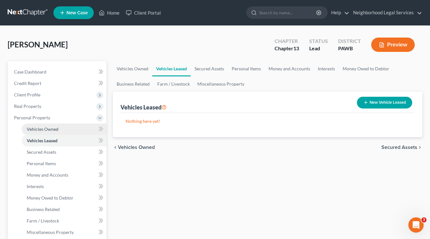
click at [31, 130] on span "Vehicles Owned" at bounding box center [43, 128] width 32 height 5
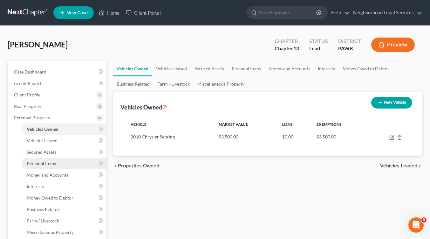
click at [52, 164] on span "Personal Items" at bounding box center [41, 163] width 29 height 5
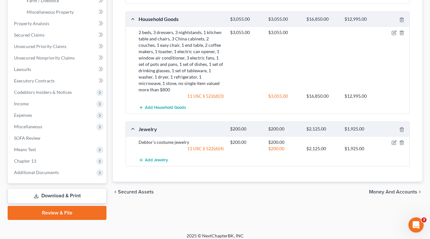
scroll to position [225, 0]
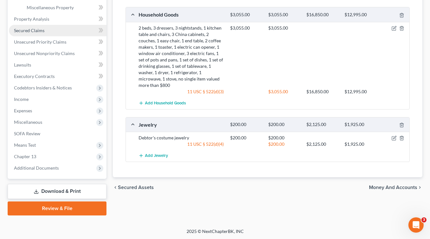
click at [43, 31] on span "Secured Claims" at bounding box center [29, 30] width 31 height 5
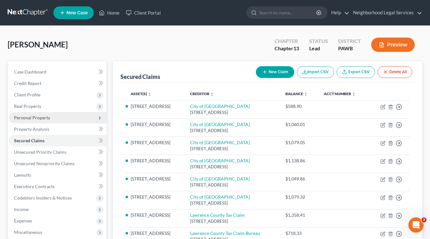
click at [33, 118] on span "Personal Property" at bounding box center [32, 117] width 36 height 5
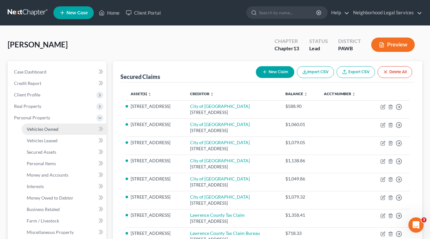
click at [41, 132] on link "Vehicles Owned" at bounding box center [64, 128] width 85 height 11
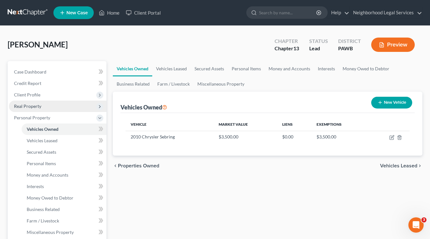
click at [30, 106] on span "Real Property" at bounding box center [27, 105] width 27 height 5
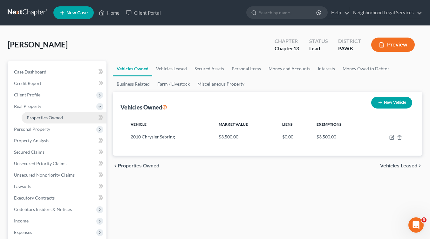
click at [43, 117] on span "Properties Owned" at bounding box center [45, 117] width 36 height 5
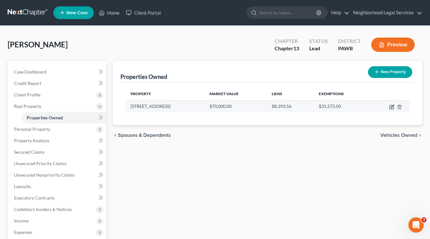
click at [393, 106] on icon "button" at bounding box center [392, 106] width 3 height 3
select select "39"
select select "36"
select select "0"
select select "7"
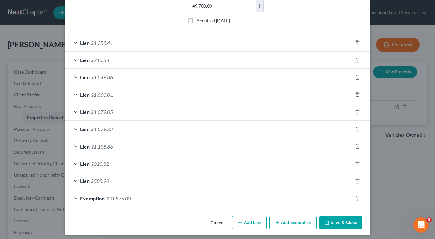
scroll to position [163, 0]
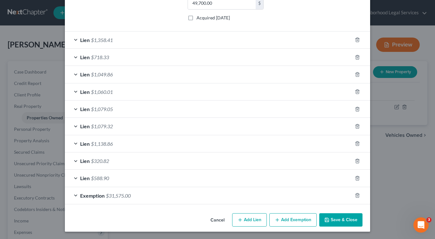
click at [287, 219] on button "Add Exemption" at bounding box center [292, 219] width 47 height 13
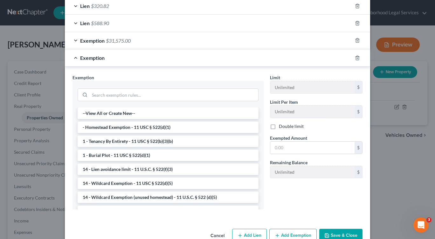
scroll to position [334, 0]
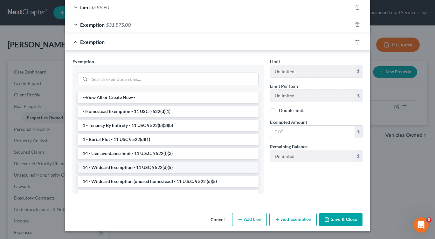
click at [133, 169] on li "14 - Wildcard Exemption - 11 USC § 522(d)(5)" at bounding box center [168, 167] width 181 height 11
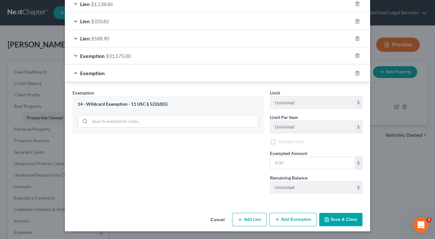
scroll to position [303, 0]
click at [291, 220] on button "Add Exemption" at bounding box center [292, 219] width 47 height 13
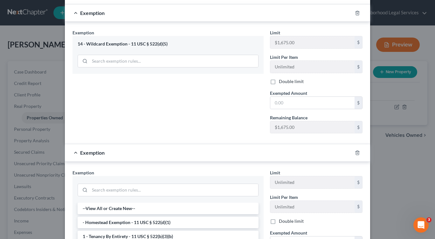
scroll to position [362, 0]
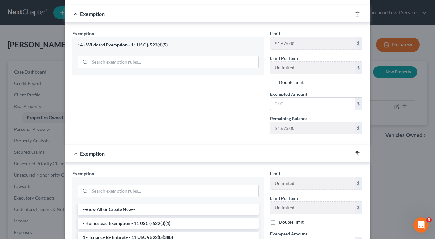
click at [356, 152] on icon "button" at bounding box center [357, 153] width 3 height 4
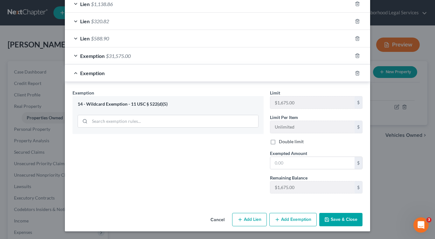
scroll to position [303, 0]
click at [340, 219] on button "Save & Close" at bounding box center [340, 219] width 43 height 13
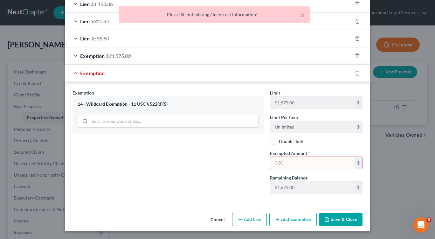
click at [284, 163] on input "text" at bounding box center [312, 163] width 84 height 12
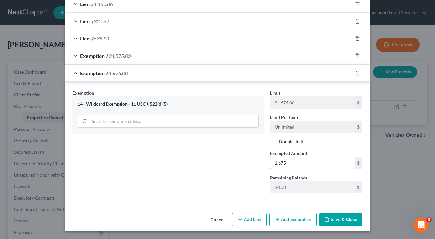
type input "1,675"
click at [341, 221] on button "Save & Close" at bounding box center [340, 219] width 43 height 13
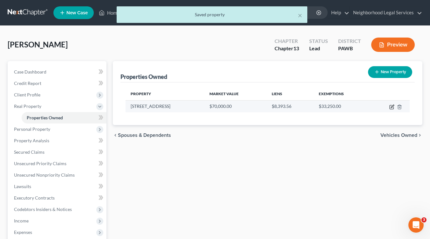
click at [393, 108] on icon "button" at bounding box center [392, 106] width 5 height 5
select select "39"
select select "36"
select select "0"
select select "7"
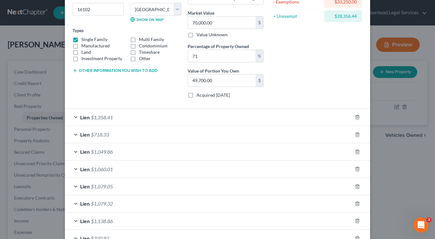
scroll to position [0, 0]
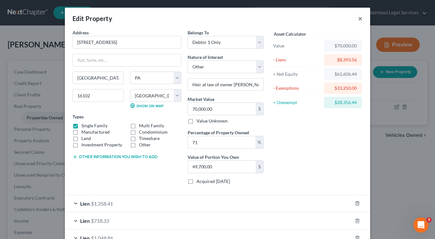
click at [358, 17] on button "×" at bounding box center [360, 19] width 4 height 8
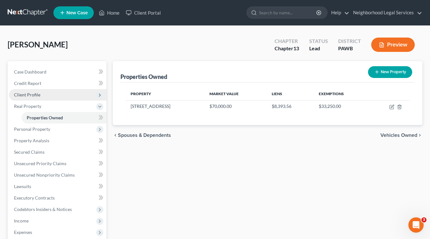
click at [26, 95] on span "Client Profile" at bounding box center [27, 94] width 26 height 5
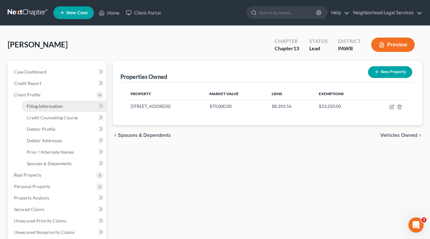
click at [34, 108] on link "Filing Information" at bounding box center [64, 106] width 85 height 11
select select "1"
select select "0"
select select "3"
select select "0"
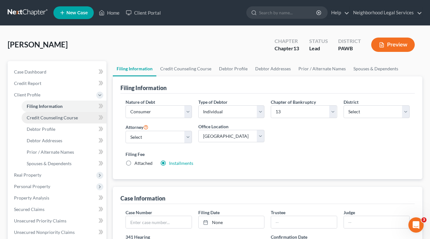
click at [35, 119] on span "Credit Counseling Course" at bounding box center [52, 117] width 51 height 5
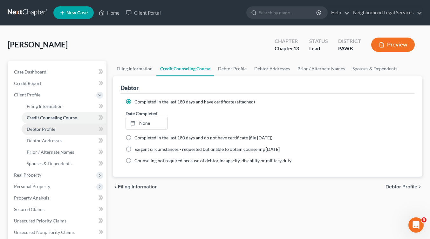
click at [35, 129] on span "Debtor Profile" at bounding box center [41, 128] width 29 height 5
select select "4"
select select "0"
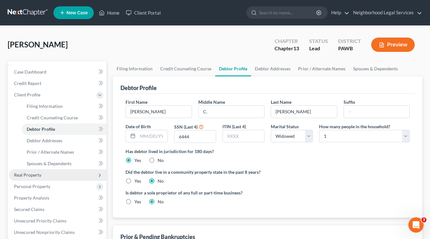
click at [38, 177] on span "Real Property" at bounding box center [27, 174] width 27 height 5
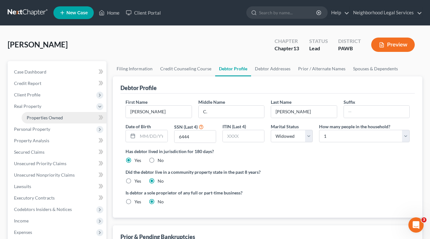
click at [46, 117] on span "Properties Owned" at bounding box center [45, 117] width 36 height 5
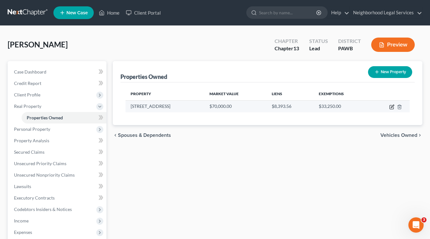
click at [392, 106] on icon "button" at bounding box center [392, 106] width 3 height 3
select select "39"
select select "36"
select select "0"
select select "7"
